Goal: Use online tool/utility: Utilize a website feature to perform a specific function

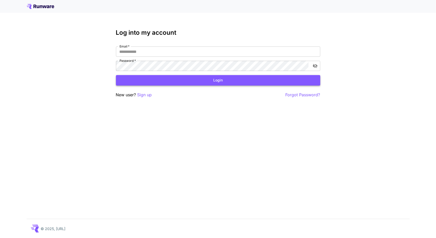
type input "**********"
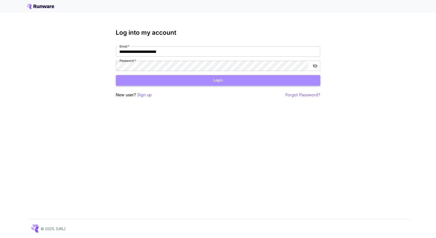
click at [191, 78] on button "Login" at bounding box center [218, 80] width 204 height 10
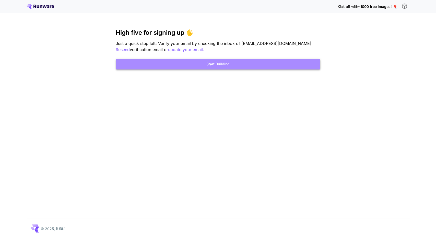
click at [244, 66] on button "Start Building" at bounding box center [218, 64] width 204 height 10
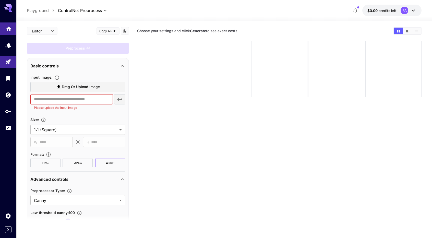
click at [8, 25] on icon "Home" at bounding box center [9, 27] width 6 height 6
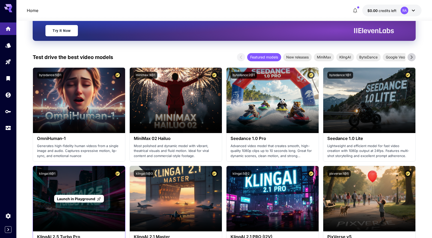
scroll to position [128, 0]
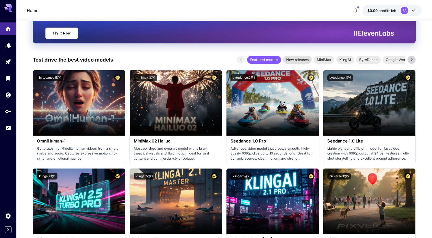
click at [299, 58] on span "New releases" at bounding box center [297, 59] width 29 height 5
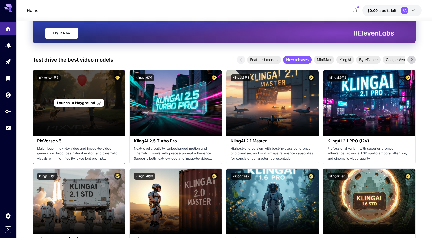
click at [93, 101] on span "Launch in Playground" at bounding box center [76, 103] width 38 height 4
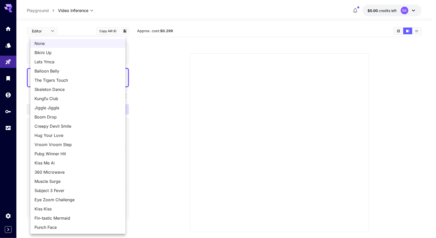
click at [57, 146] on body "**********" at bounding box center [218, 139] width 436 height 278
click at [172, 148] on div at bounding box center [218, 119] width 436 height 238
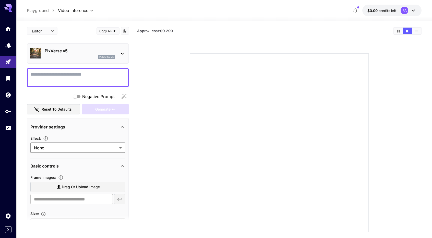
drag, startPoint x: 425, startPoint y: 0, endPoint x: 312, endPoint y: 23, distance: 115.6
click at [309, 51] on section at bounding box center [279, 136] width 259 height 191
